Goal: Task Accomplishment & Management: Use online tool/utility

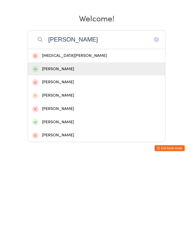
type input "[PERSON_NAME]"
click at [85, 146] on div "[PERSON_NAME]" at bounding box center [96, 149] width 129 height 7
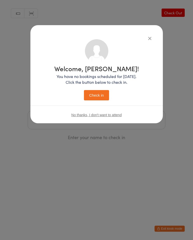
click at [98, 92] on button "Check in" at bounding box center [96, 95] width 25 height 10
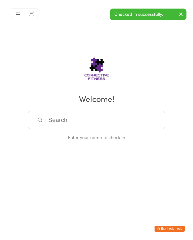
click at [132, 126] on input "search" at bounding box center [97, 120] width 138 height 19
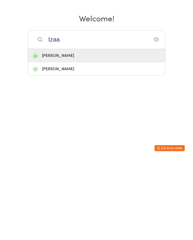
type input "Izaa"
click at [71, 133] on div "[PERSON_NAME]" at bounding box center [96, 136] width 129 height 7
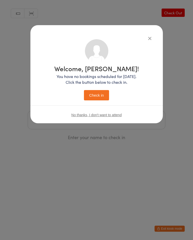
click at [98, 99] on button "Check in" at bounding box center [96, 95] width 25 height 10
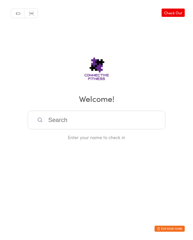
click at [99, 119] on input "search" at bounding box center [97, 120] width 138 height 19
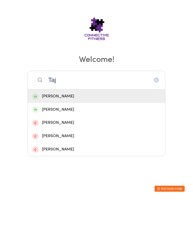
type input "Taj"
click at [96, 146] on div "[PERSON_NAME]" at bounding box center [96, 149] width 129 height 7
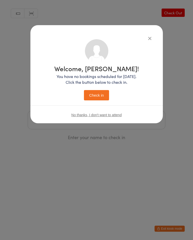
click at [98, 96] on button "Check in" at bounding box center [96, 95] width 25 height 10
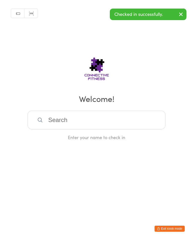
click at [116, 118] on input "search" at bounding box center [97, 120] width 138 height 19
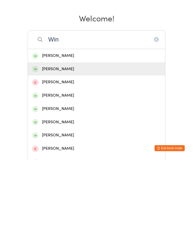
type input "Win"
click at [52, 146] on div "[PERSON_NAME]" at bounding box center [96, 149] width 129 height 7
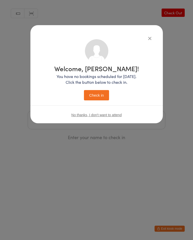
click at [93, 96] on button "Check in" at bounding box center [96, 95] width 25 height 10
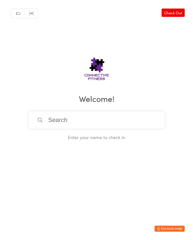
click at [65, 113] on input "search" at bounding box center [97, 120] width 138 height 19
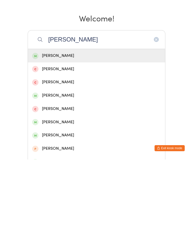
click at [159, 111] on input "[PERSON_NAME]" at bounding box center [97, 120] width 138 height 19
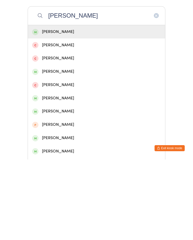
scroll to position [32, 0]
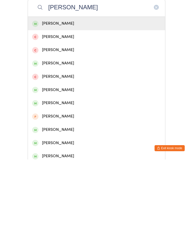
click at [157, 79] on input "[PERSON_NAME]" at bounding box center [97, 88] width 138 height 19
click at [156, 79] on input "[PERSON_NAME]" at bounding box center [97, 88] width 138 height 19
type input "[PERSON_NAME]"
click at [149, 97] on div "[PERSON_NAME]" at bounding box center [97, 103] width 138 height 13
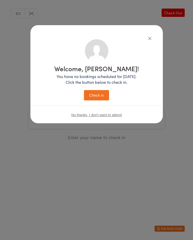
click at [100, 97] on button "Check in" at bounding box center [96, 95] width 25 height 10
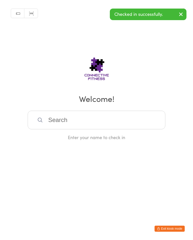
click at [81, 122] on input "search" at bounding box center [97, 120] width 138 height 19
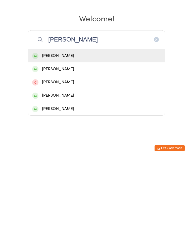
type input "[PERSON_NAME]"
click at [72, 133] on div "[PERSON_NAME]" at bounding box center [96, 136] width 129 height 7
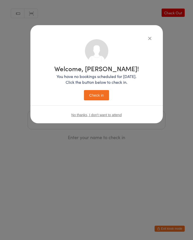
click at [100, 91] on button "Check in" at bounding box center [96, 95] width 25 height 10
